Goal: Book appointment/travel/reservation

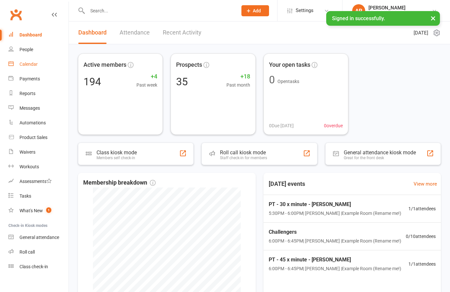
click at [33, 66] on div "Calendar" at bounding box center [29, 63] width 18 height 5
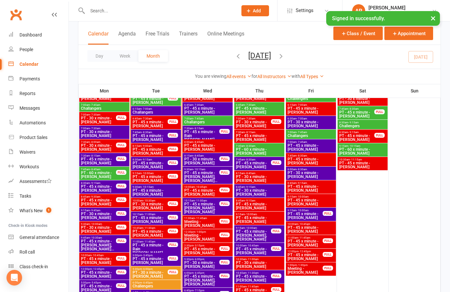
scroll to position [708, 0]
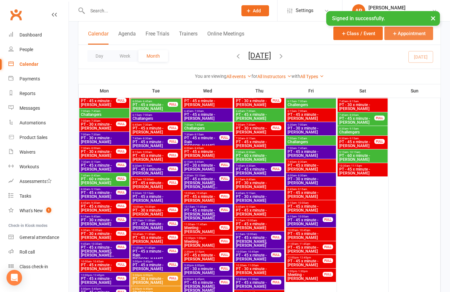
click at [422, 34] on button "Appointment" at bounding box center [409, 33] width 49 height 13
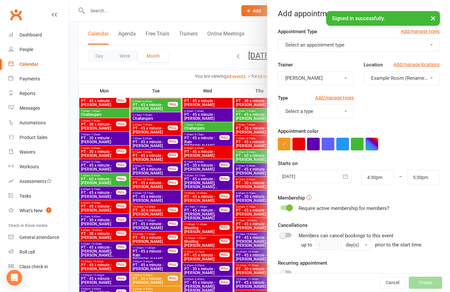
click at [324, 47] on span "Select an appointment type" at bounding box center [314, 45] width 59 height 6
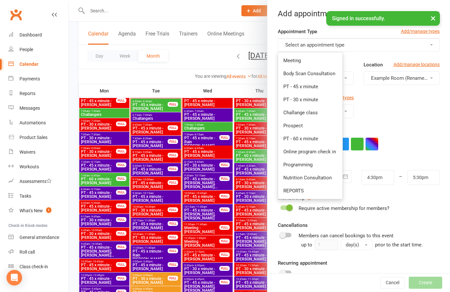
click at [393, 124] on div "Type Add/manage types Select a type" at bounding box center [359, 110] width 172 height 33
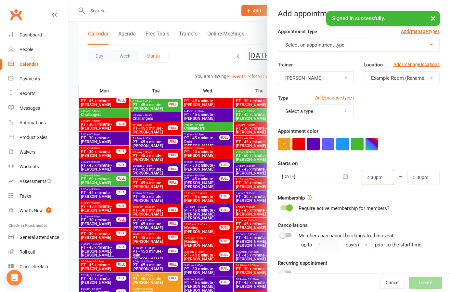
click at [385, 179] on input "4:30pm" at bounding box center [378, 177] width 32 height 15
drag, startPoint x: 384, startPoint y: 178, endPoint x: 317, endPoint y: 175, distance: 67.0
click at [317, 175] on div "[DATE] [DATE] Sun Mon Tue Wed Thu Fri Sat 36 31 01 02 03 04 05 06 37 07 08 09 1…" at bounding box center [359, 177] width 172 height 15
type input "8"
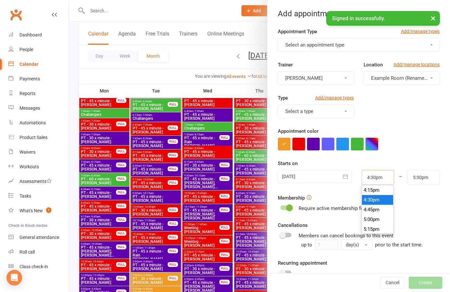
type input "9:00am"
type input "8.4"
type input "1:00pm"
type input "8.45"
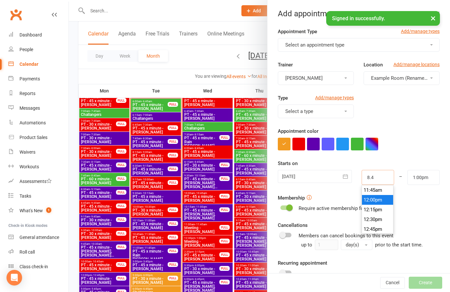
type input "9:45am"
type input "8:45am"
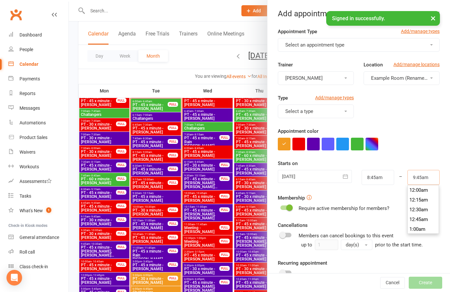
scroll to position [371, 0]
click at [304, 46] on span "Select an appointment type" at bounding box center [314, 45] width 59 height 6
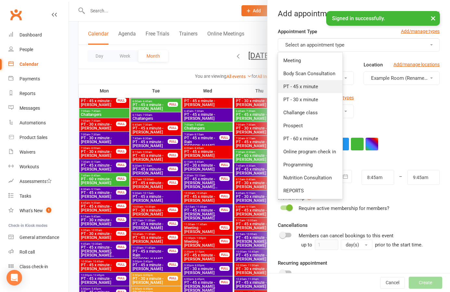
click at [298, 87] on span "PT - 45 x minute" at bounding box center [301, 87] width 35 height 6
type input "9:30am"
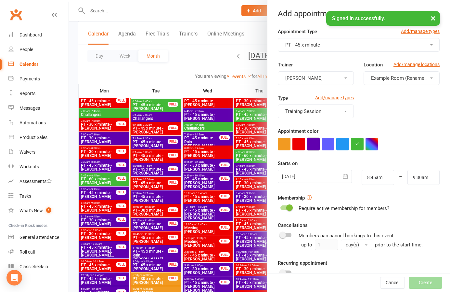
click at [313, 143] on button "button" at bounding box center [313, 144] width 13 height 13
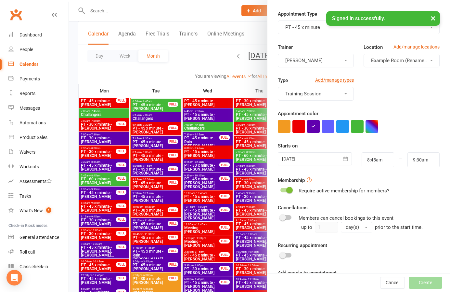
scroll to position [46, 0]
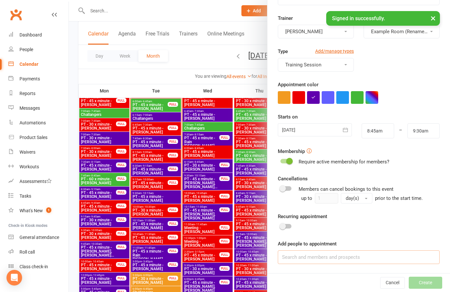
click at [301, 256] on input at bounding box center [359, 257] width 162 height 14
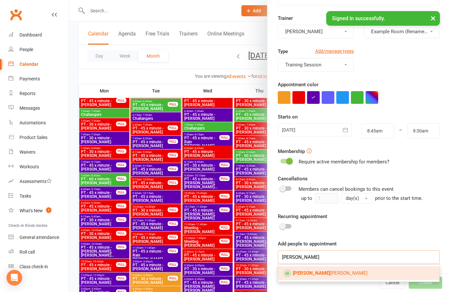
type input "[PERSON_NAME]"
click at [303, 273] on strong "[PERSON_NAME]" at bounding box center [311, 273] width 37 height 6
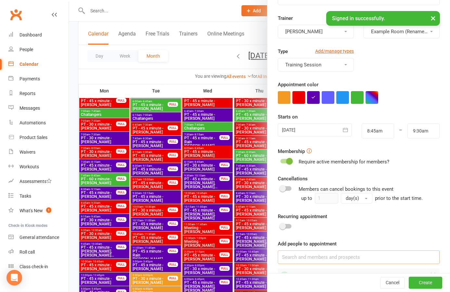
scroll to position [65, 0]
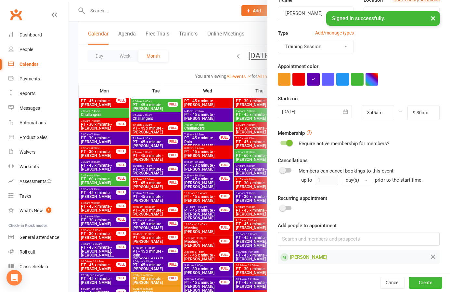
click at [286, 208] on div at bounding box center [286, 207] width 11 height 5
click at [281, 207] on input "checkbox" at bounding box center [281, 207] width 0 height 0
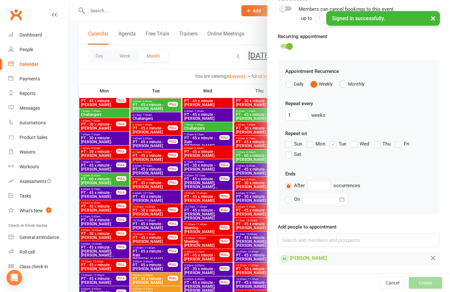
scroll to position [227, 0]
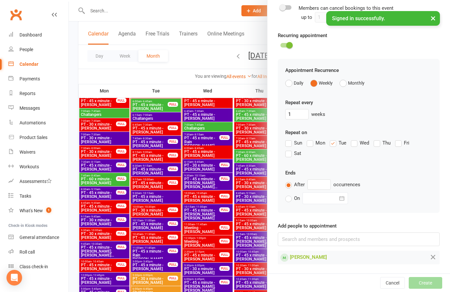
click at [335, 141] on label "Tue" at bounding box center [338, 143] width 17 height 8
click at [334, 139] on input "Tue" at bounding box center [332, 139] width 4 height 0
click at [356, 144] on label "Wed" at bounding box center [360, 143] width 18 height 8
click at [355, 139] on input "Wed" at bounding box center [353, 139] width 4 height 0
click at [323, 183] on input "text" at bounding box center [319, 184] width 23 height 10
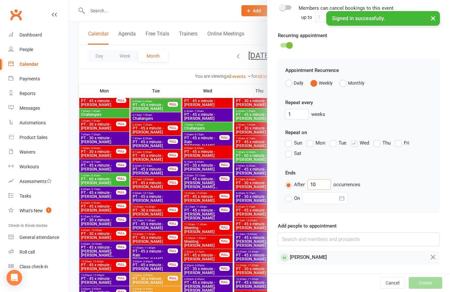
type input "10"
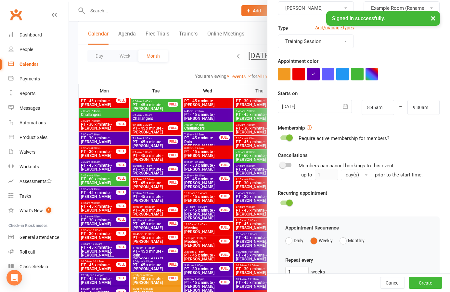
scroll to position [60, 0]
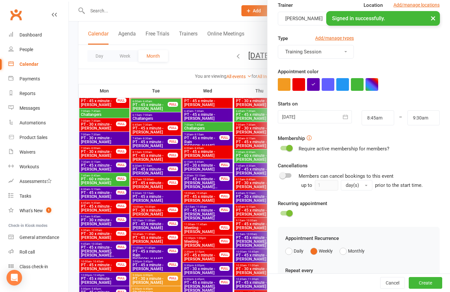
click at [318, 118] on div at bounding box center [315, 116] width 74 height 13
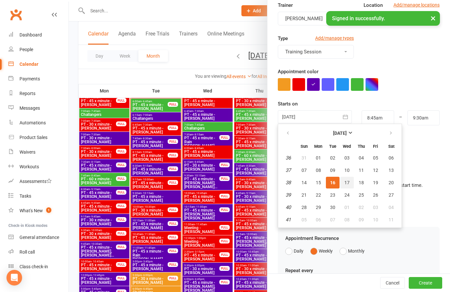
click at [348, 181] on span "17" at bounding box center [347, 182] width 5 height 5
type input "[DATE]"
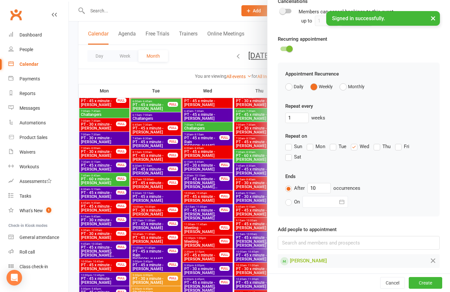
scroll to position [227, 0]
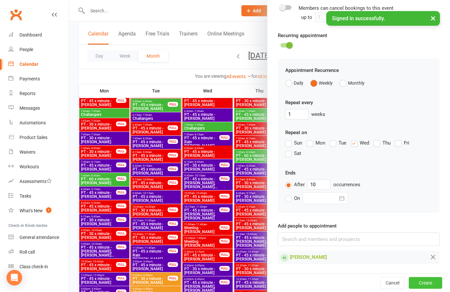
click at [426, 284] on button "Create" at bounding box center [425, 283] width 33 height 12
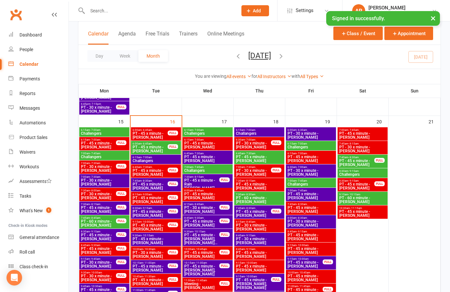
scroll to position [666, 0]
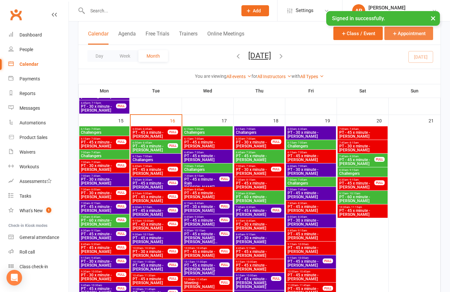
click at [419, 38] on button "Appointment" at bounding box center [409, 33] width 49 height 13
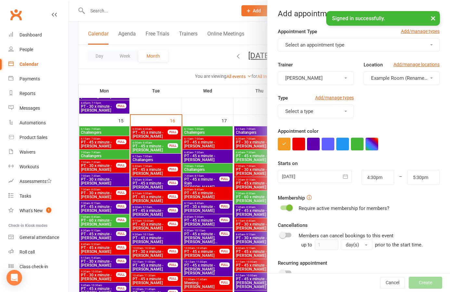
click at [336, 44] on span "Select an appointment type" at bounding box center [314, 45] width 59 height 6
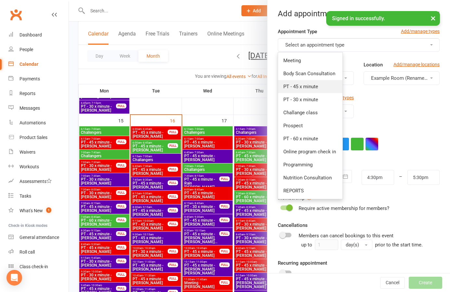
click at [311, 85] on span "PT - 45 x minute" at bounding box center [301, 87] width 35 height 6
type input "5:15pm"
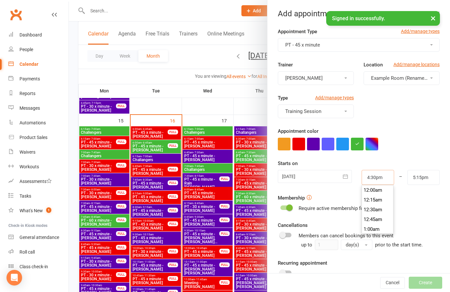
click at [384, 179] on input "4:30pm" at bounding box center [378, 177] width 32 height 15
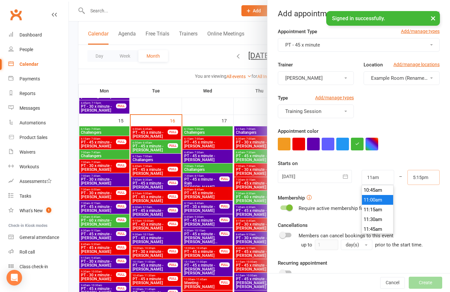
type input "11:00am"
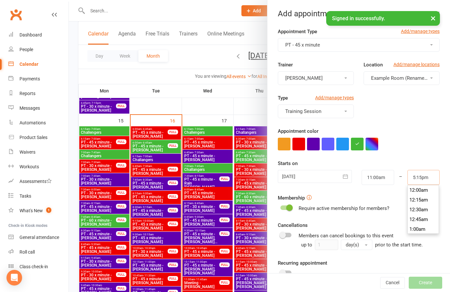
scroll to position [663, 0]
click at [414, 154] on form "Appointment Type Add/manage types PT - 45 x minute Trainer [PERSON_NAME] Locati…" at bounding box center [359, 169] width 162 height 283
click at [308, 46] on span "PT - 45 x minute" at bounding box center [302, 45] width 35 height 6
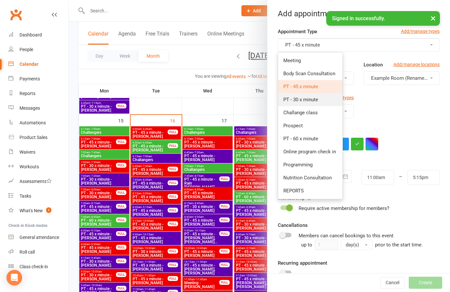
click at [304, 96] on link "PT - 30 x minute" at bounding box center [310, 99] width 64 height 13
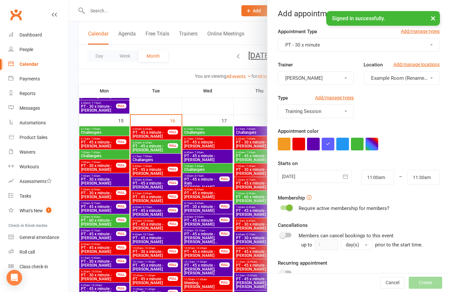
click at [308, 43] on span "PT - 30 x minute" at bounding box center [302, 45] width 35 height 6
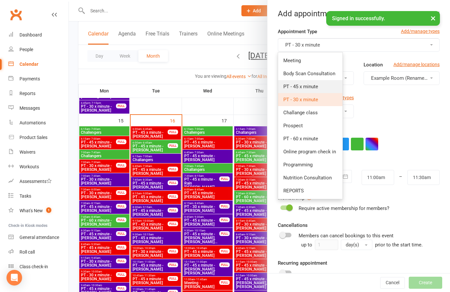
click at [308, 89] on span "PT - 45 x minute" at bounding box center [301, 87] width 35 height 6
type input "11:45am"
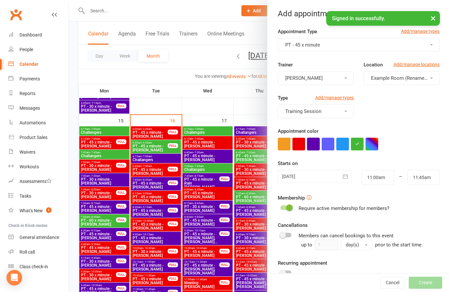
click at [314, 145] on button "button" at bounding box center [313, 144] width 13 height 13
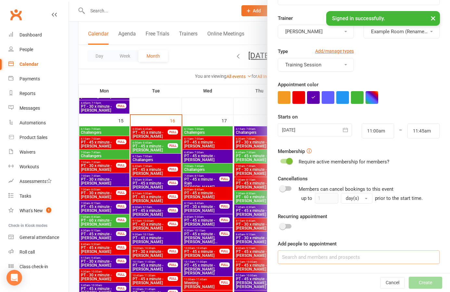
click at [304, 257] on input at bounding box center [359, 257] width 162 height 14
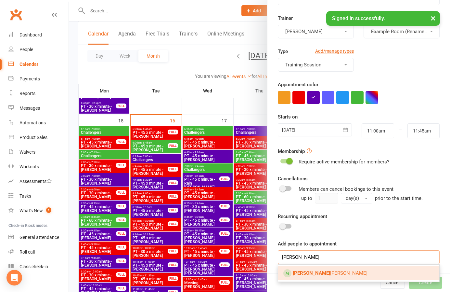
type input "[PERSON_NAME]"
click at [298, 272] on strong "[PERSON_NAME]" at bounding box center [311, 273] width 37 height 6
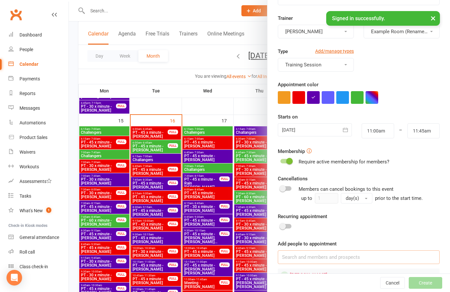
scroll to position [72, 0]
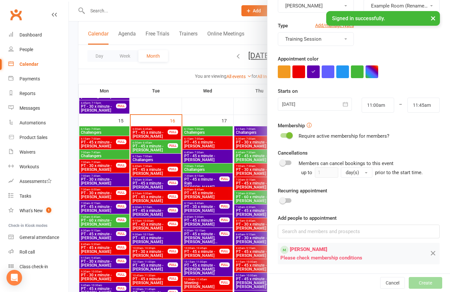
click at [288, 137] on span at bounding box center [289, 135] width 7 height 7
click at [281, 134] on input "checkbox" at bounding box center [281, 134] width 0 height 0
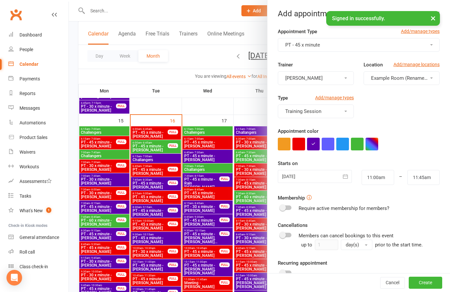
scroll to position [65, 0]
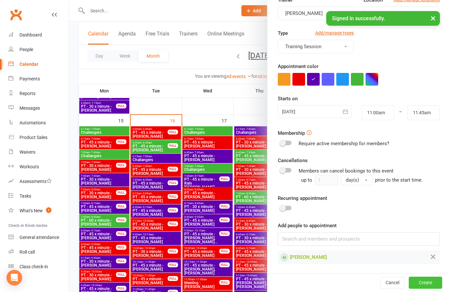
click at [423, 284] on button "Create" at bounding box center [425, 282] width 33 height 12
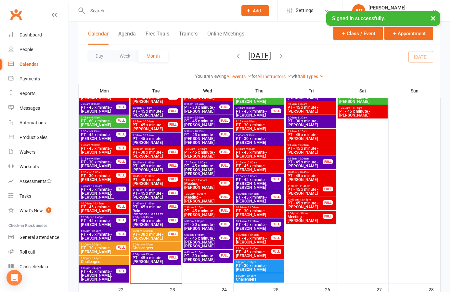
scroll to position [765, 0]
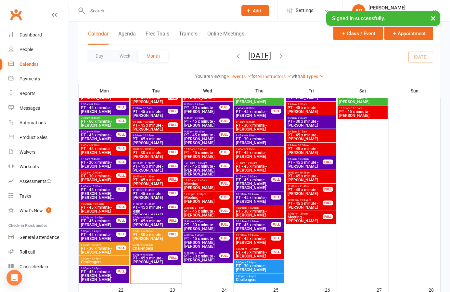
click at [153, 194] on span "PT - 45 x minute - [PERSON_NAME]" at bounding box center [150, 196] width 36 height 8
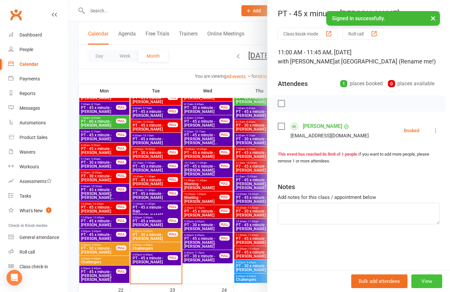
click at [429, 279] on button "View" at bounding box center [427, 281] width 31 height 14
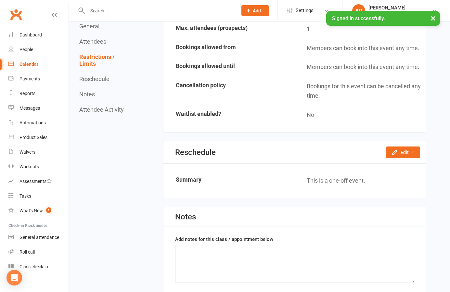
scroll to position [406, 0]
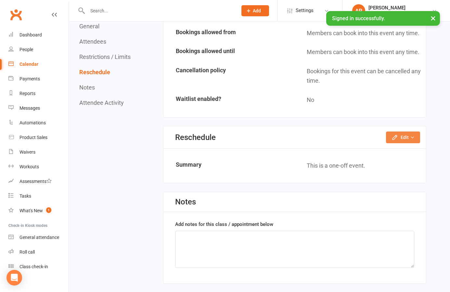
click at [402, 136] on button "Edit" at bounding box center [403, 137] width 34 height 12
click at [393, 151] on link "Reschedule this event only" at bounding box center [386, 151] width 68 height 13
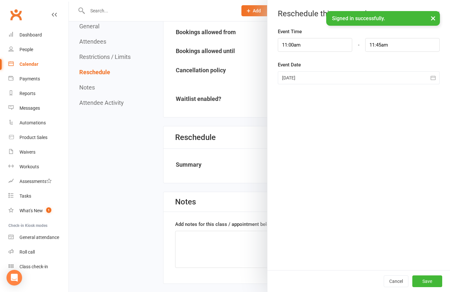
click at [304, 80] on div at bounding box center [359, 77] width 162 height 13
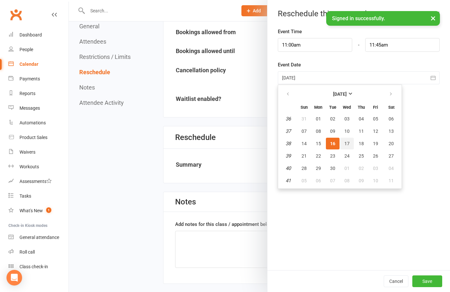
click at [350, 143] on button "17" at bounding box center [347, 144] width 14 height 12
type input "[DATE]"
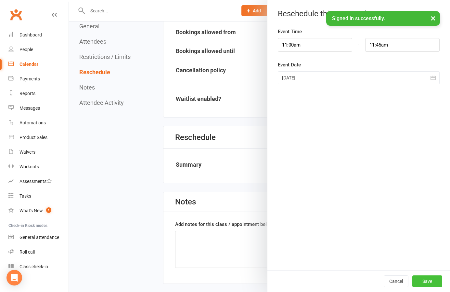
click at [425, 282] on button "Save" at bounding box center [428, 281] width 30 height 12
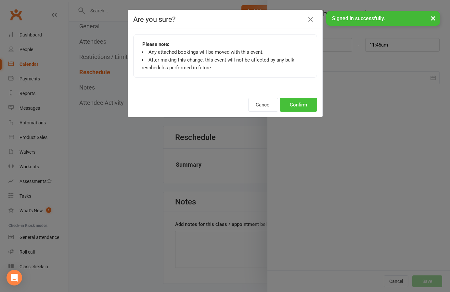
click at [292, 106] on button "Confirm" at bounding box center [298, 105] width 37 height 14
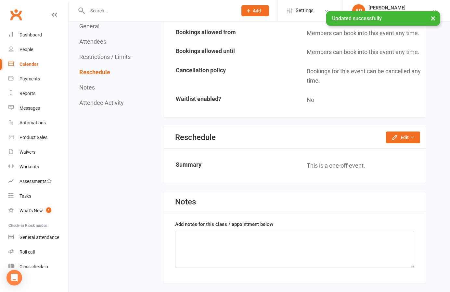
click at [29, 65] on div "Calendar" at bounding box center [29, 63] width 19 height 5
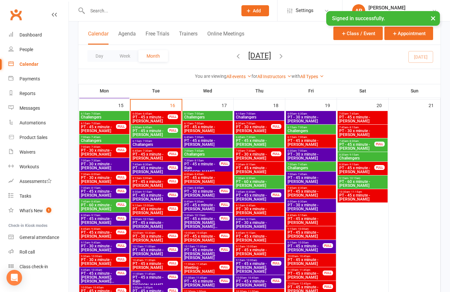
scroll to position [683, 0]
